Goal: Information Seeking & Learning: Learn about a topic

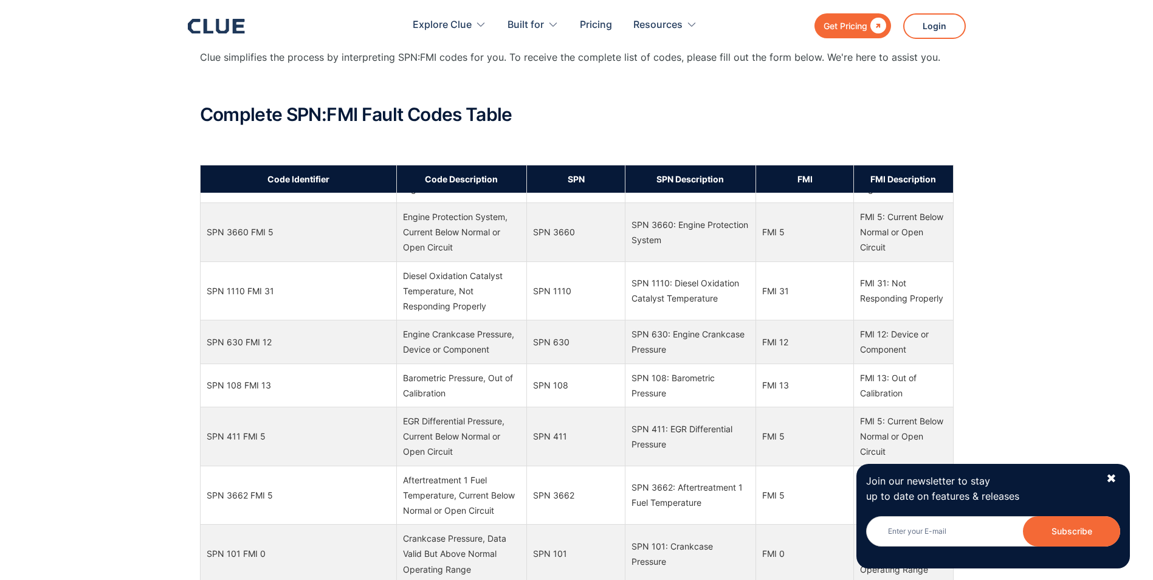
scroll to position [4620, 0]
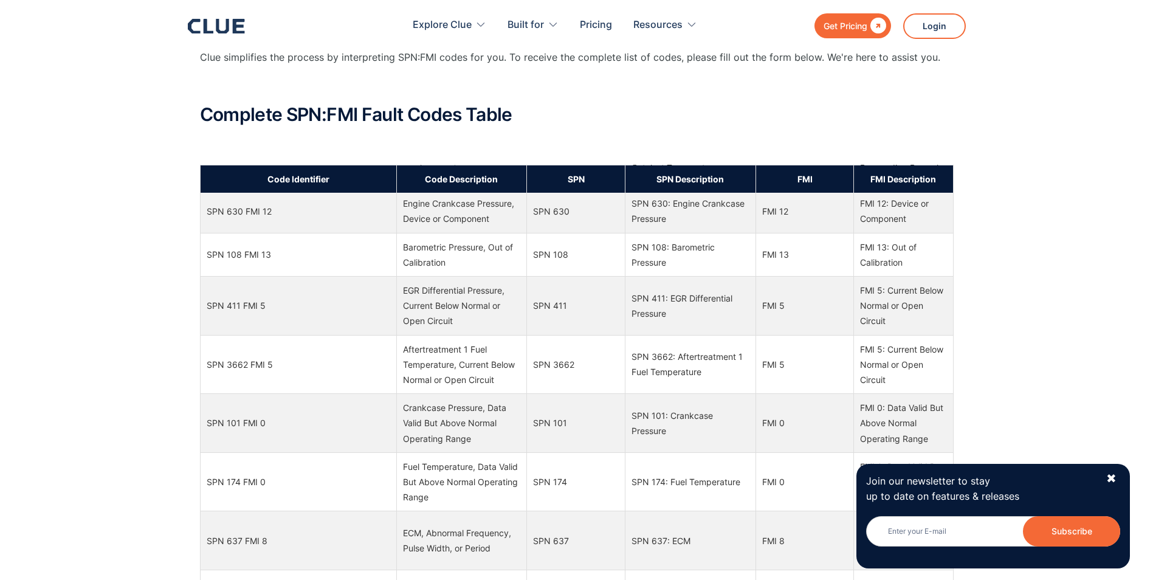
click at [572, 444] on td "SPN 101" at bounding box center [576, 423] width 98 height 59
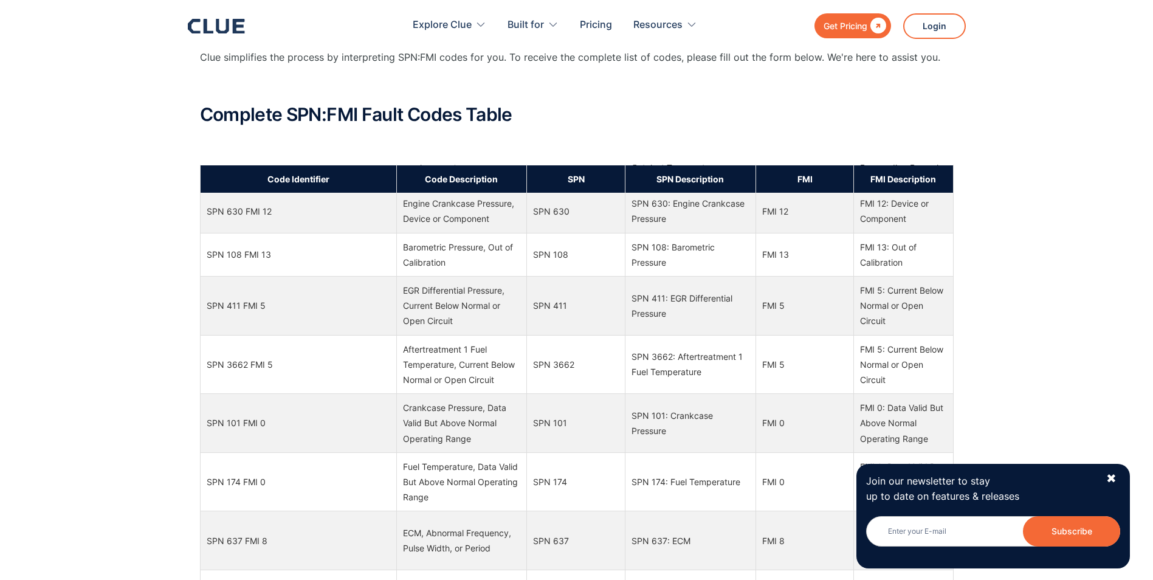
drag, startPoint x: 802, startPoint y: 161, endPoint x: 823, endPoint y: 140, distance: 29.7
